Goal: Task Accomplishment & Management: Use online tool/utility

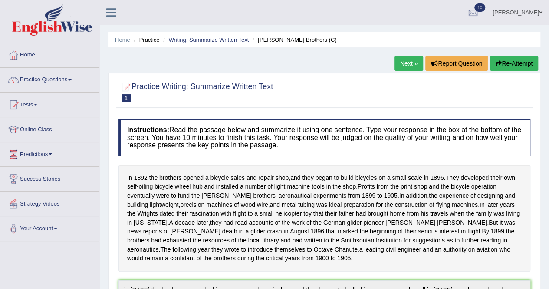
click at [512, 64] on button "Re-Attempt" at bounding box center [514, 63] width 48 height 15
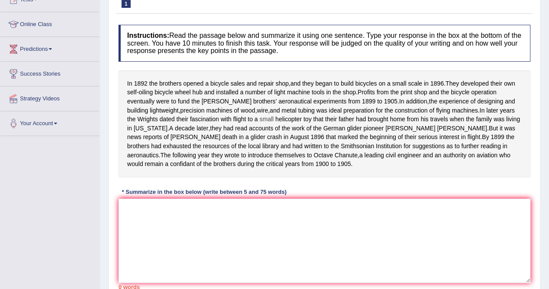
scroll to position [125, 0]
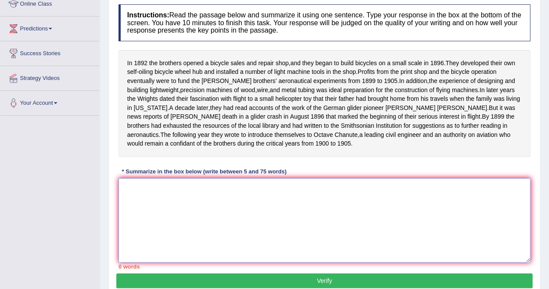
click at [131, 197] on textarea at bounding box center [324, 220] width 412 height 84
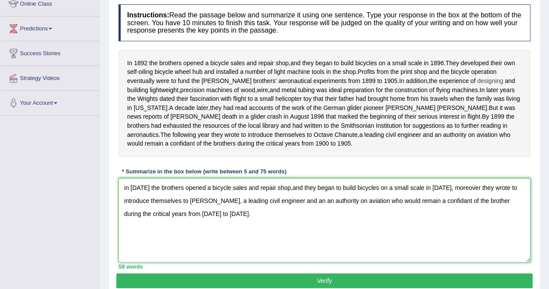
scroll to position [169, 0]
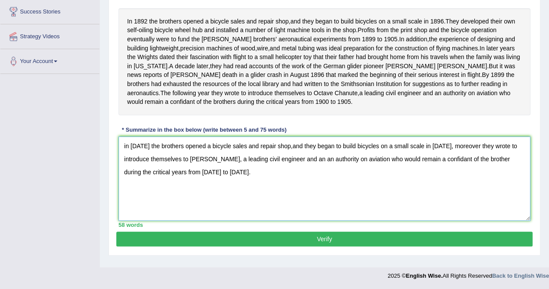
type textarea "in [DATE] the brothers opened a bicycle sales and repair shop,and they began to…"
click at [364, 243] on button "Verify" at bounding box center [324, 238] width 416 height 15
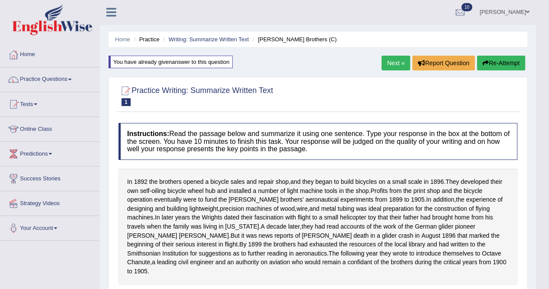
scroll to position [44, 0]
